Goal: Transaction & Acquisition: Subscribe to service/newsletter

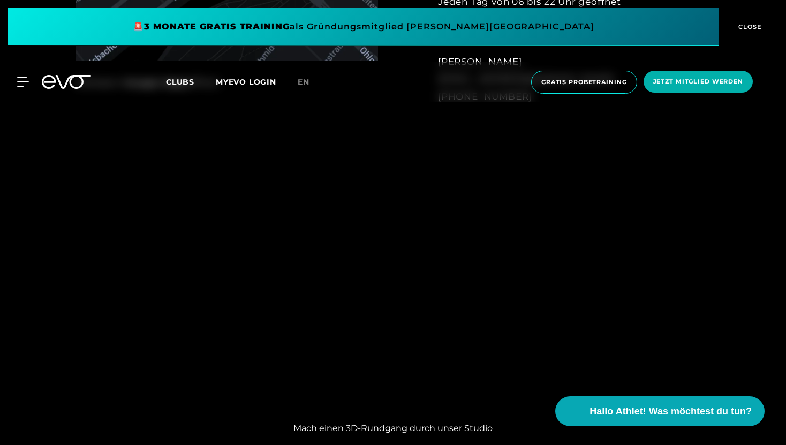
scroll to position [862, 0]
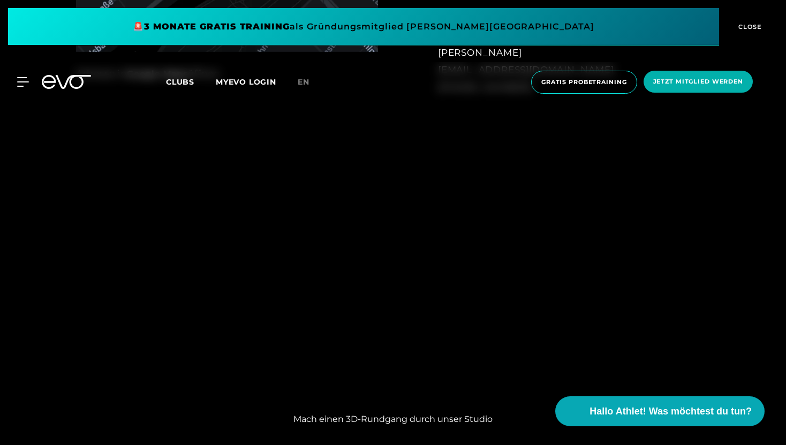
click at [227, 405] on div "Mach einen 3D-Rundgang durch unser Studio" at bounding box center [393, 294] width 428 height 296
click at [174, 252] on div "Mach einen 3D-Rundgang durch unser Studio" at bounding box center [393, 294] width 786 height 296
click at [621, 352] on div "Mach einen 3D-Rundgang durch unser Studio" at bounding box center [393, 294] width 786 height 296
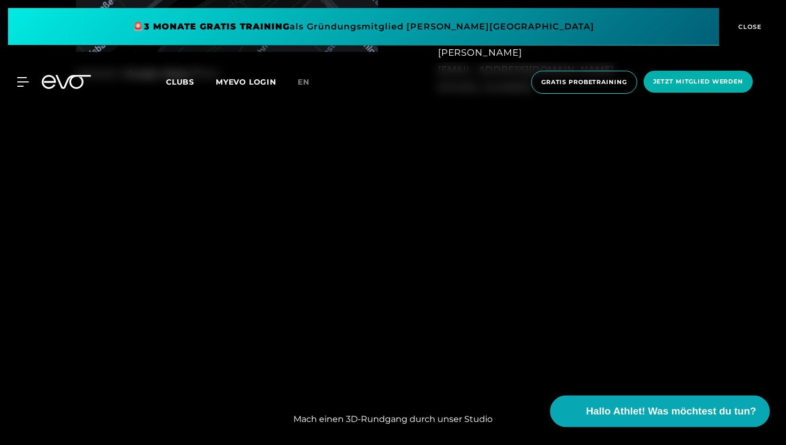
click at [557, 406] on button "Hallo Athlet! Was möchtest du tun?" at bounding box center [659, 411] width 219 height 32
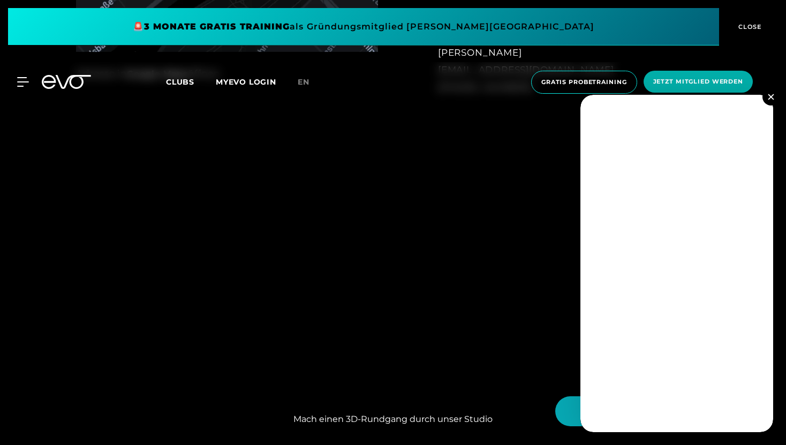
click at [774, 103] on button at bounding box center [770, 96] width 17 height 17
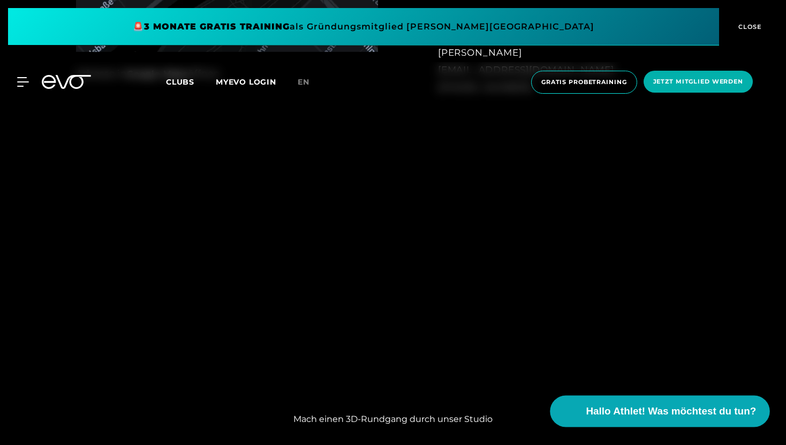
click at [628, 420] on button "Hallo Athlet! Was möchtest du tun?" at bounding box center [659, 411] width 219 height 32
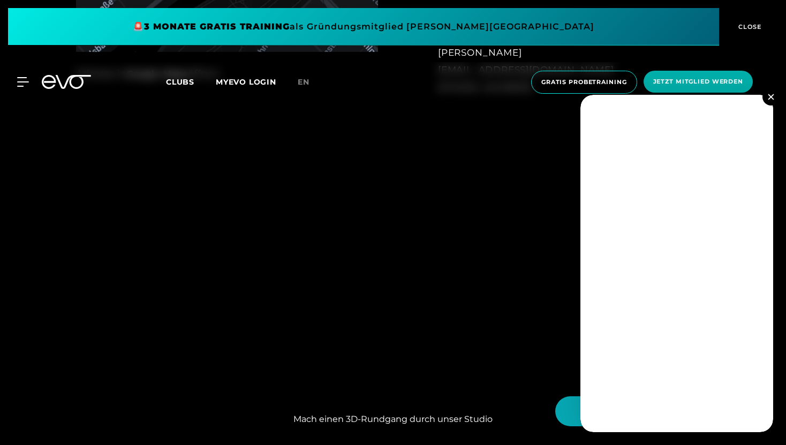
click at [773, 98] on img at bounding box center [770, 97] width 6 height 6
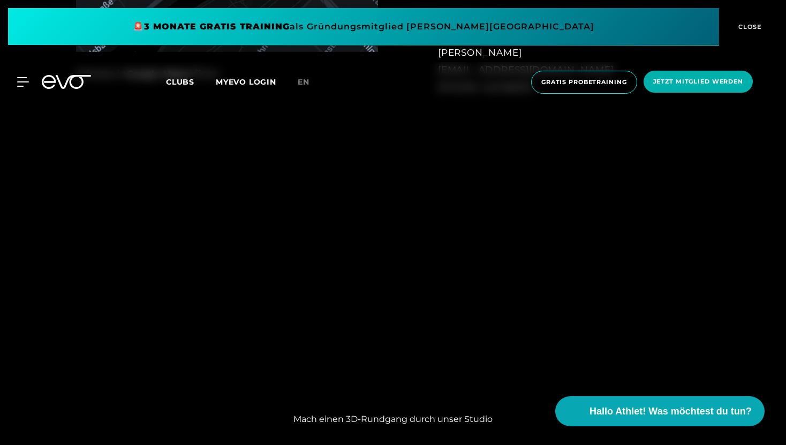
click at [698, 334] on div "Mach einen 3D-Rundgang durch unser Studio" at bounding box center [393, 294] width 786 height 296
click at [156, 373] on div "Mach einen 3D-Rundgang durch unser Studio" at bounding box center [393, 294] width 786 height 296
click at [159, 361] on div "Mach einen 3D-Rundgang durch unser Studio" at bounding box center [393, 294] width 786 height 296
click at [313, 77] on link "en" at bounding box center [310, 82] width 25 height 12
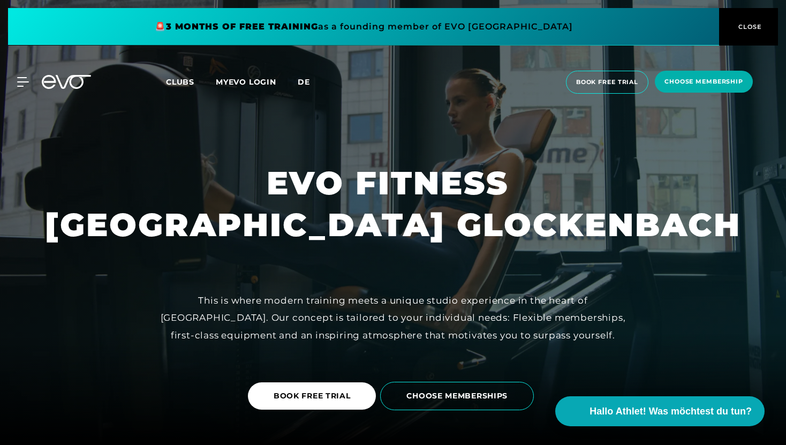
click at [301, 86] on span "de" at bounding box center [304, 82] width 12 height 10
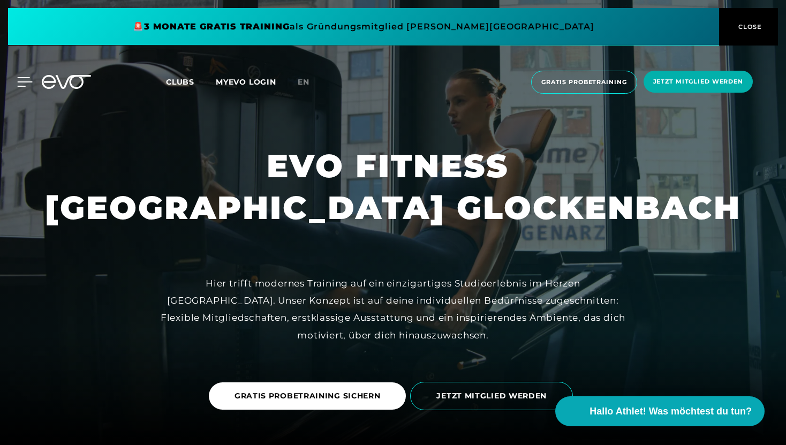
click at [17, 85] on icon at bounding box center [25, 82] width 16 height 10
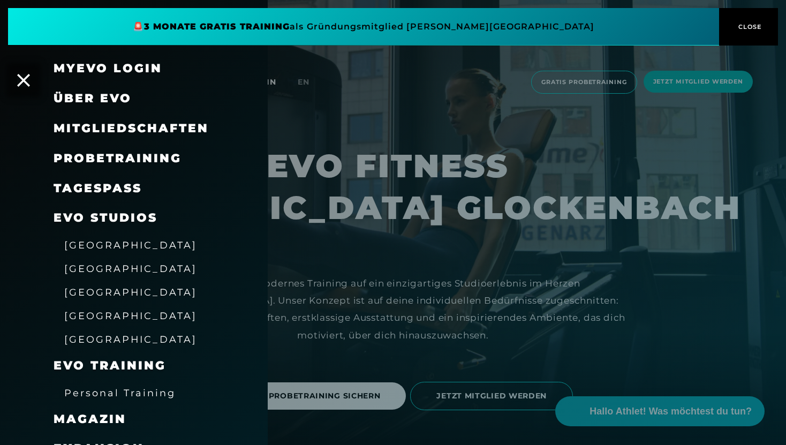
click at [97, 125] on span "Mitgliedschaften" at bounding box center [131, 128] width 155 height 14
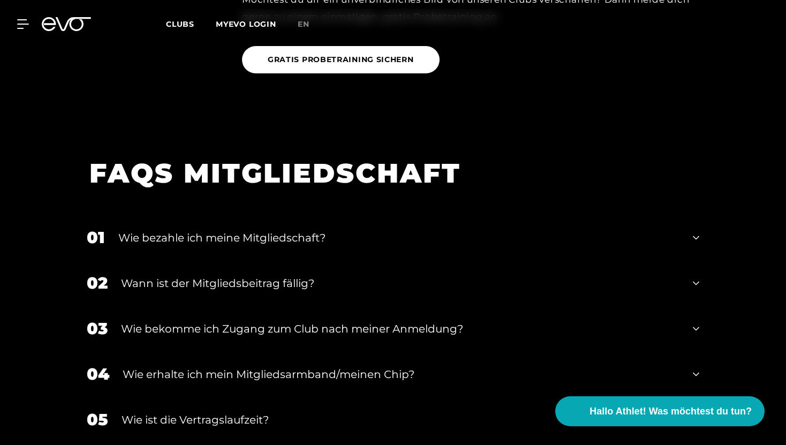
scroll to position [1269, 0]
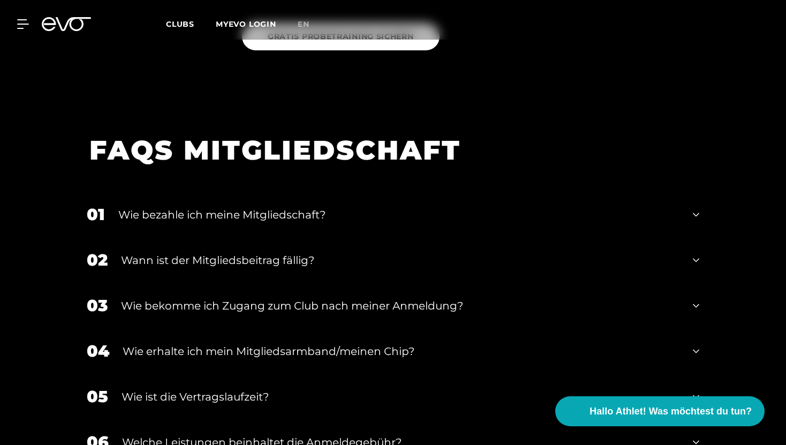
click at [496, 311] on div "Wie bekomme ich Zugang zum Club nach meiner Anmeldung?" at bounding box center [400, 306] width 558 height 16
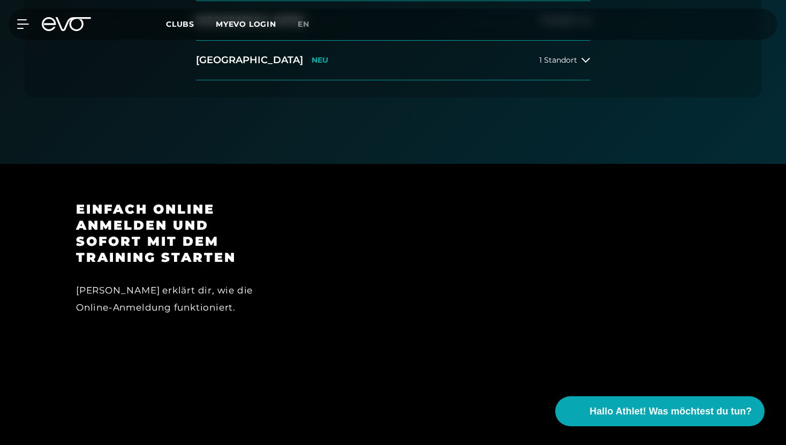
scroll to position [447, 0]
click at [555, 201] on iframe at bounding box center [503, 317] width 413 height 232
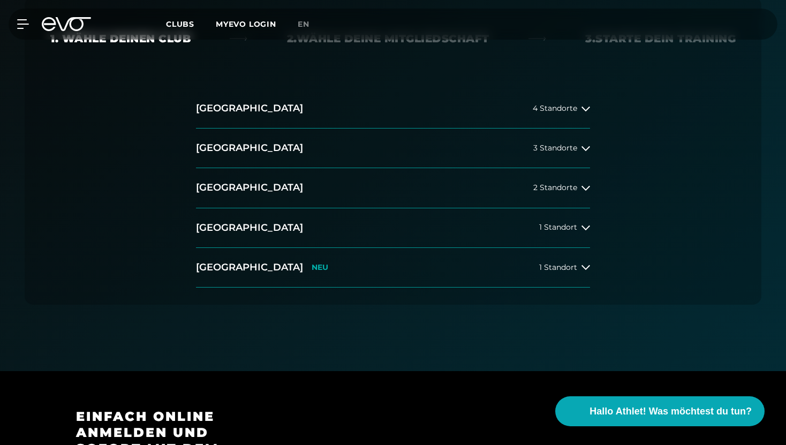
scroll to position [220, 0]
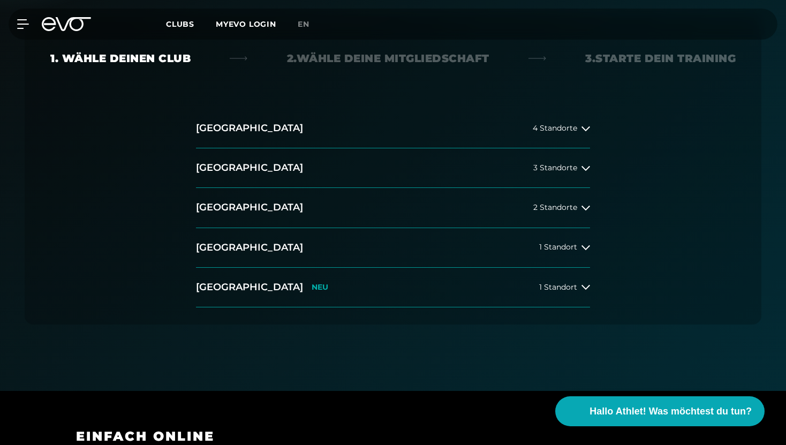
click at [236, 247] on h2 "[GEOGRAPHIC_DATA]" at bounding box center [249, 247] width 107 height 13
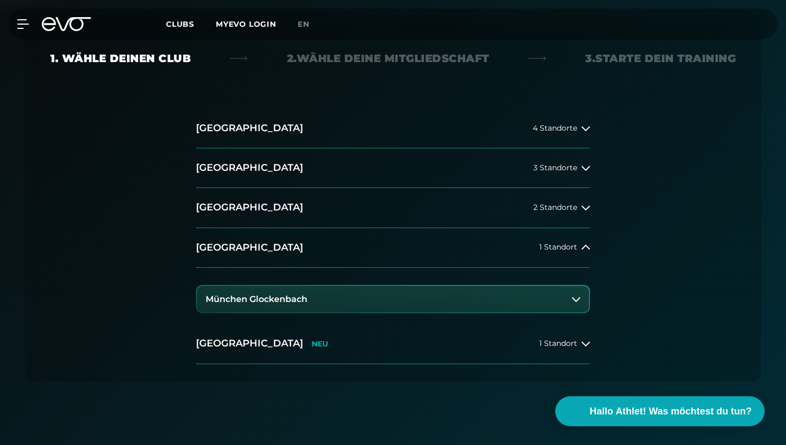
click at [267, 300] on h3 "München Glockenbach" at bounding box center [256, 299] width 102 height 10
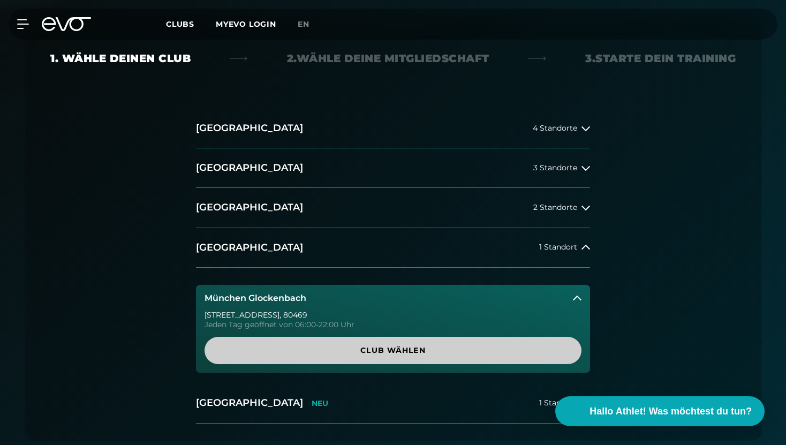
click at [302, 345] on span "Club wählen" at bounding box center [392, 350] width 325 height 11
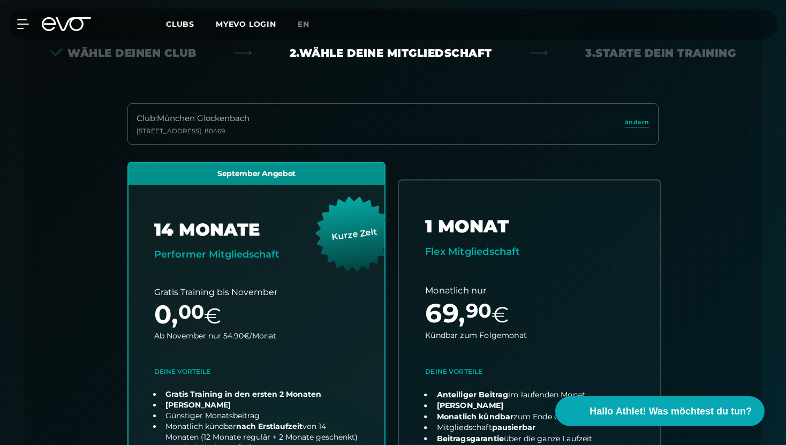
scroll to position [0, 0]
